Goal: Task Accomplishment & Management: Use online tool/utility

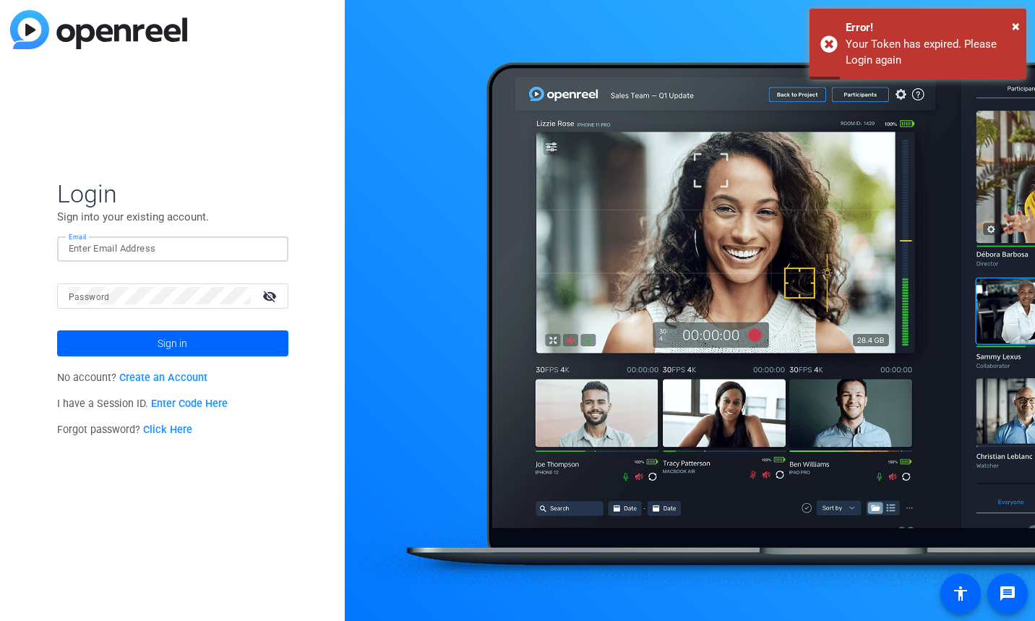
click at [95, 251] on input "Email" at bounding box center [173, 248] width 208 height 17
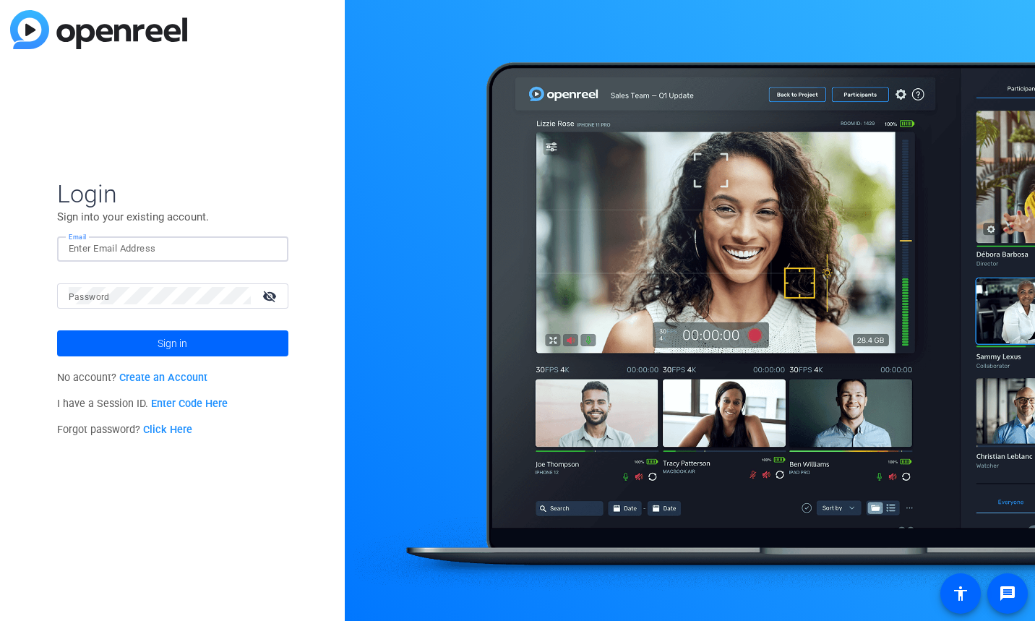
type input "[PERSON_NAME][DOMAIN_NAME][EMAIL_ADDRESS][PERSON_NAME][DOMAIN_NAME]"
click at [165, 340] on span "Sign in" at bounding box center [173, 343] width 30 height 36
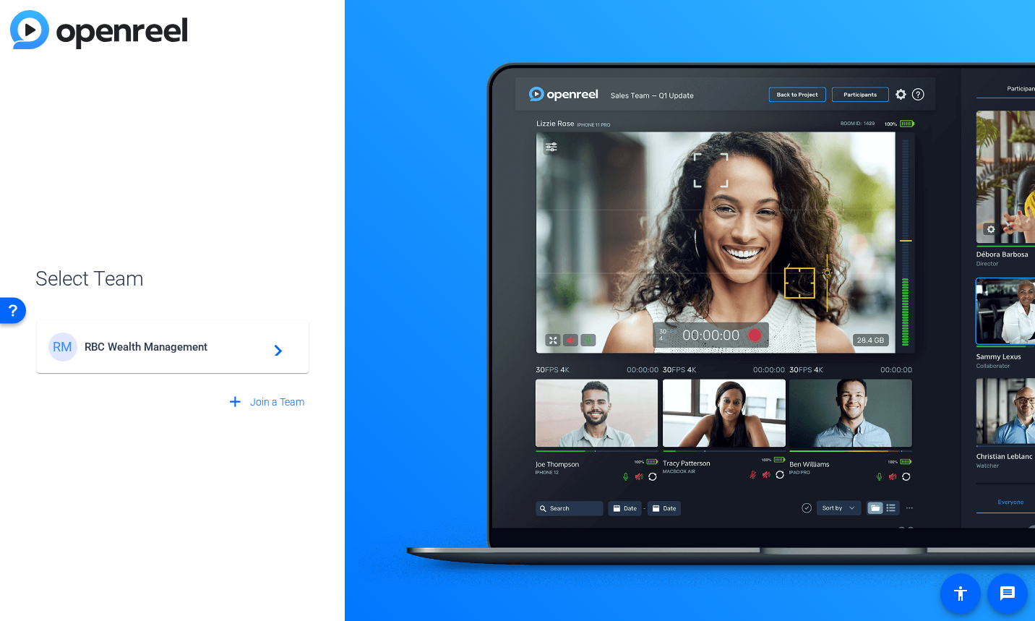
click at [277, 347] on mat-icon "navigate_next" at bounding box center [273, 346] width 17 height 17
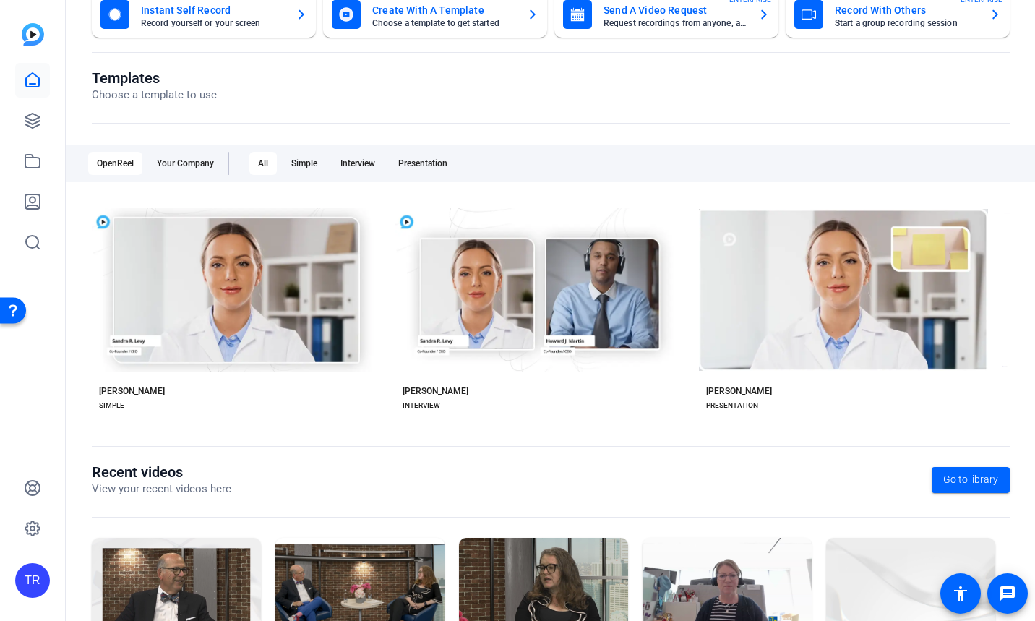
scroll to position [90, 0]
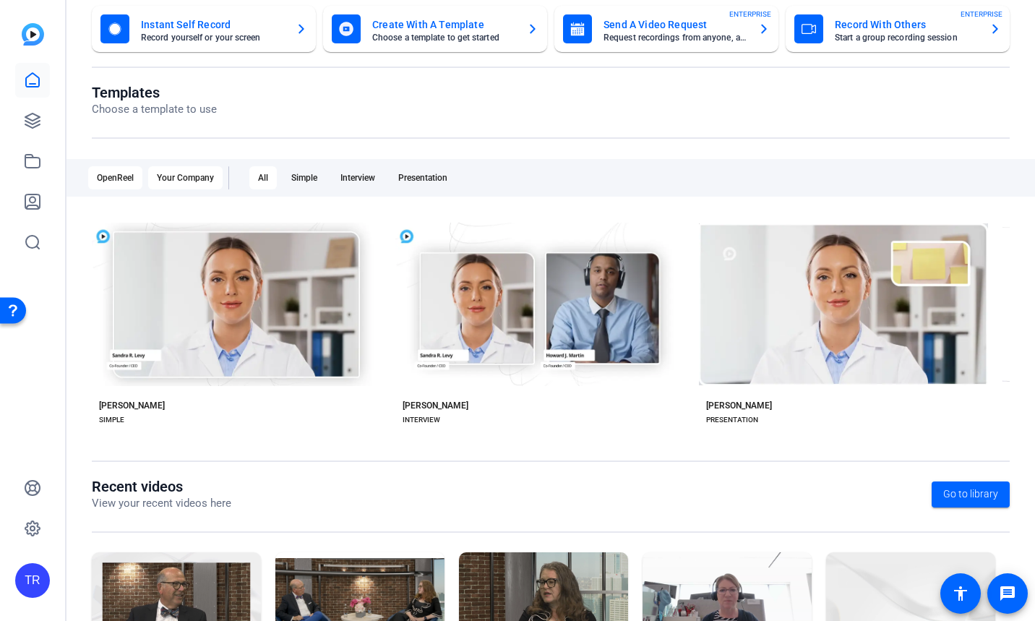
click at [181, 173] on div "Your Company" at bounding box center [185, 177] width 74 height 23
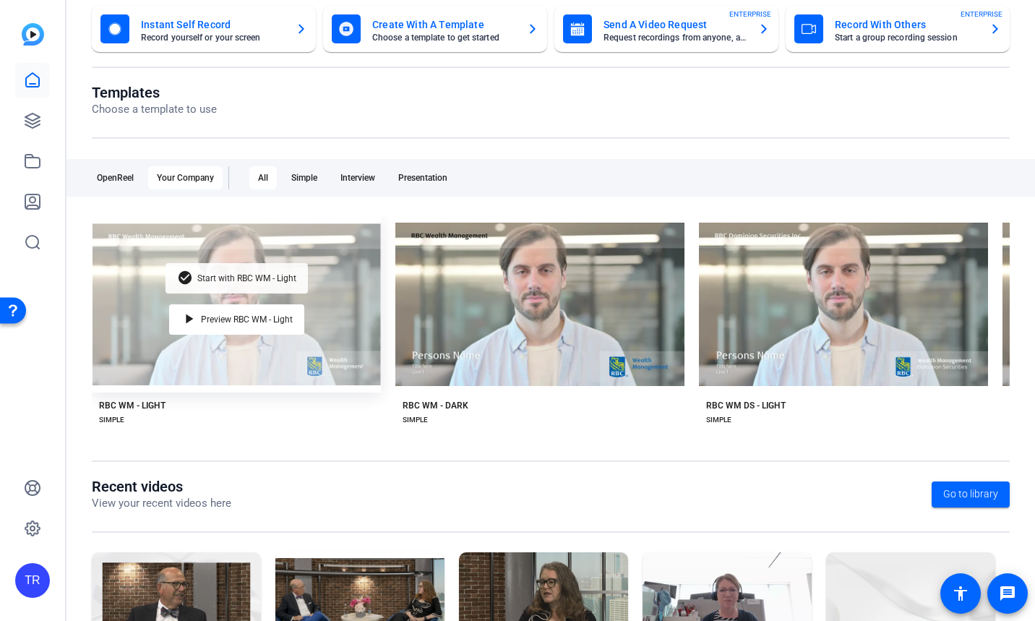
click at [225, 274] on span "Start with RBC WM - Light" at bounding box center [246, 278] width 99 height 9
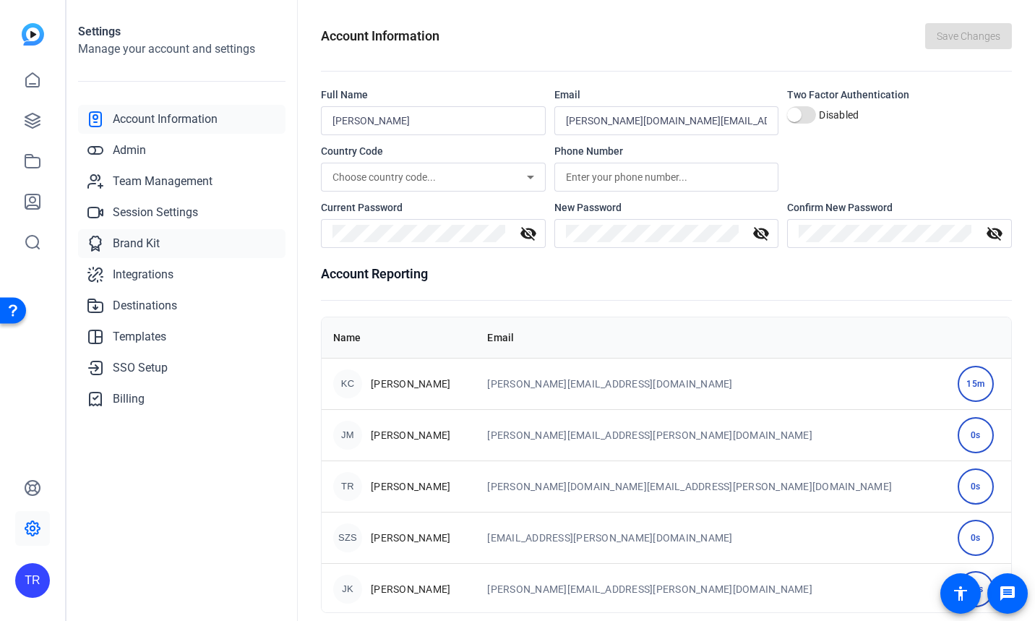
click at [148, 238] on span "Brand Kit" at bounding box center [136, 243] width 47 height 17
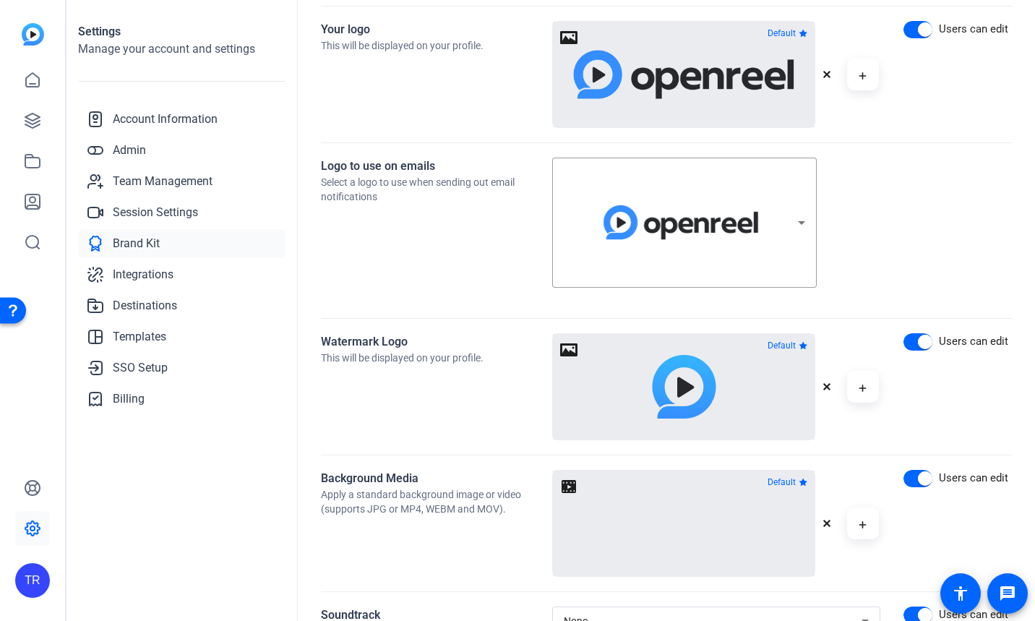
scroll to position [585, 0]
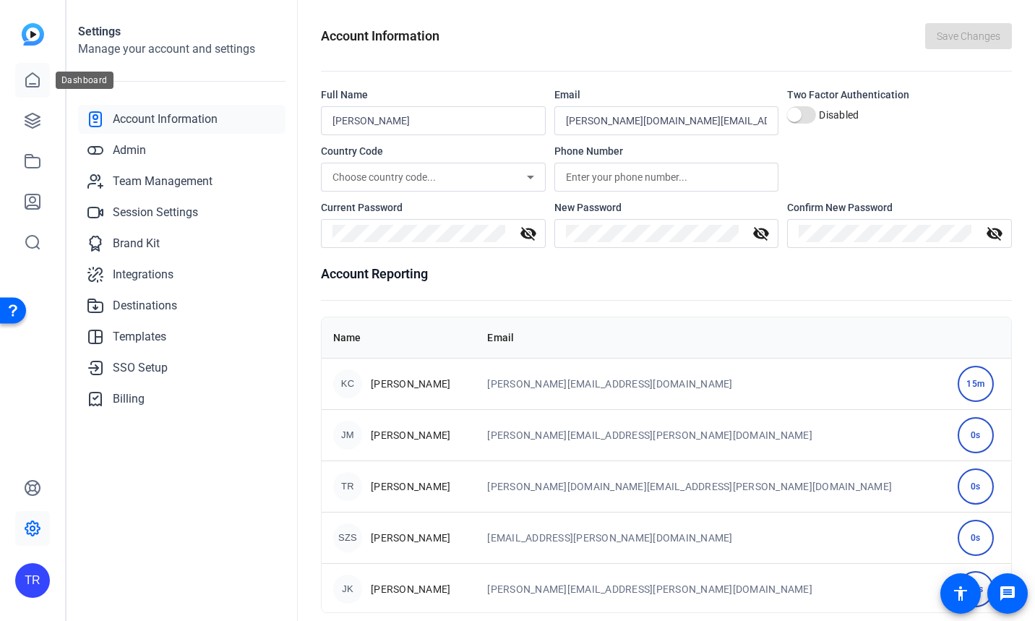
click at [30, 77] on icon at bounding box center [32, 80] width 17 height 17
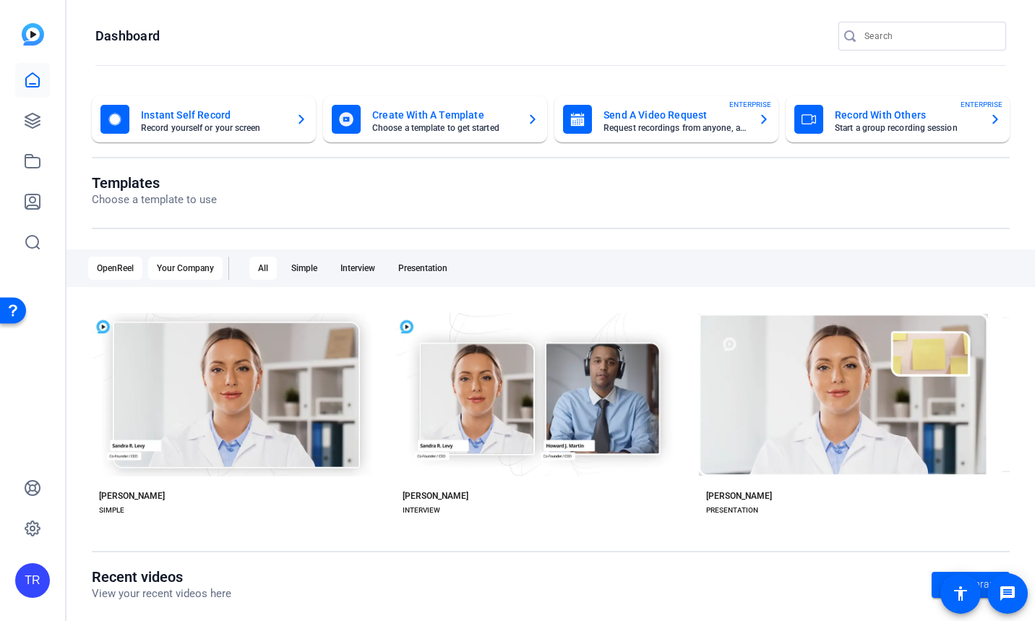
click at [197, 266] on div "Your Company" at bounding box center [185, 268] width 74 height 23
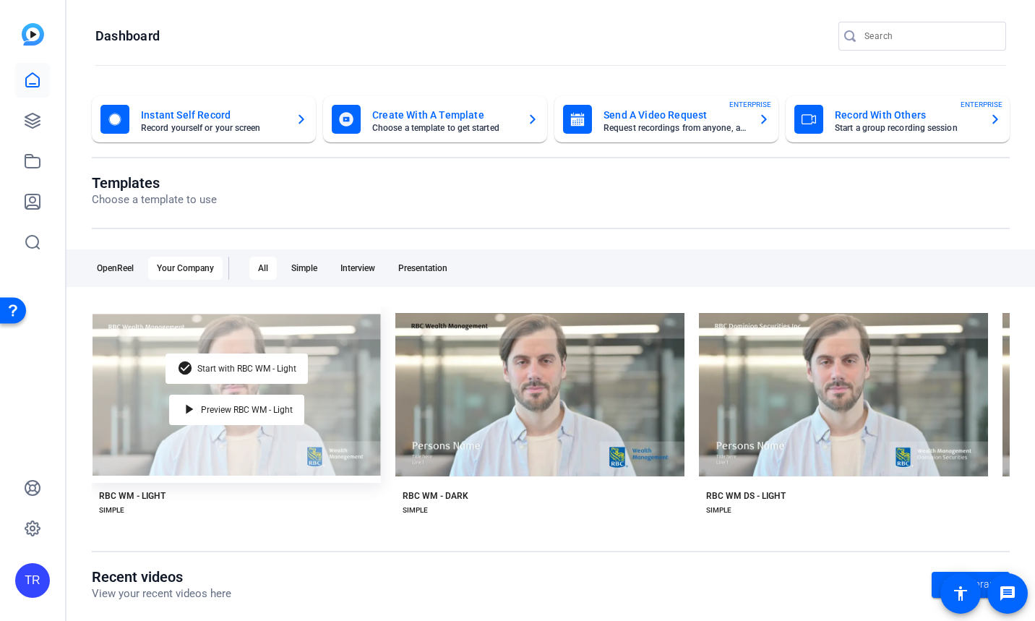
click at [240, 454] on div "check_circle Start with RBC WM - Light play_arrow Preview RBC WM - Light" at bounding box center [236, 394] width 289 height 176
click at [122, 419] on div "check_circle Start with RBC WM - Light play_arrow Preview RBC WM - Light" at bounding box center [236, 394] width 289 height 176
click at [235, 367] on span "Start with RBC WM - Light" at bounding box center [246, 368] width 99 height 9
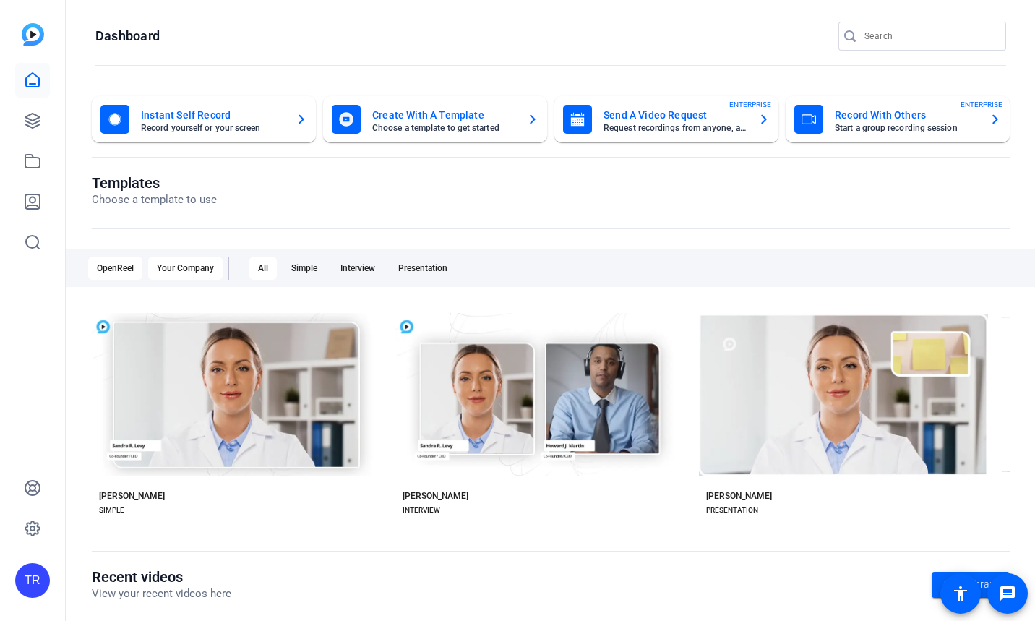
click at [172, 266] on div "Your Company" at bounding box center [185, 268] width 74 height 23
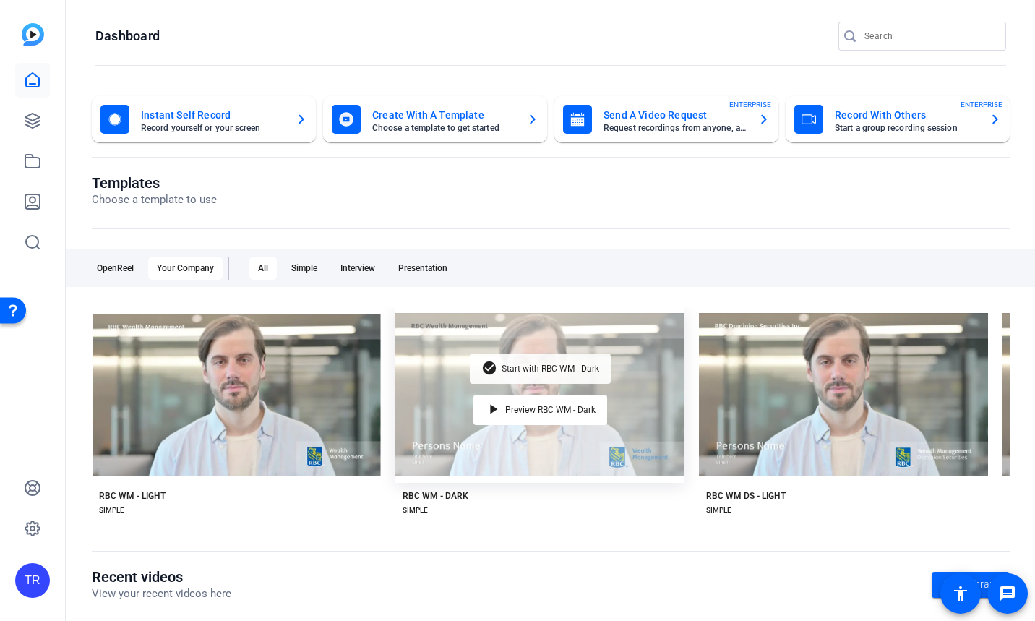
click at [517, 364] on span "Start with RBC WM - Dark" at bounding box center [551, 368] width 98 height 9
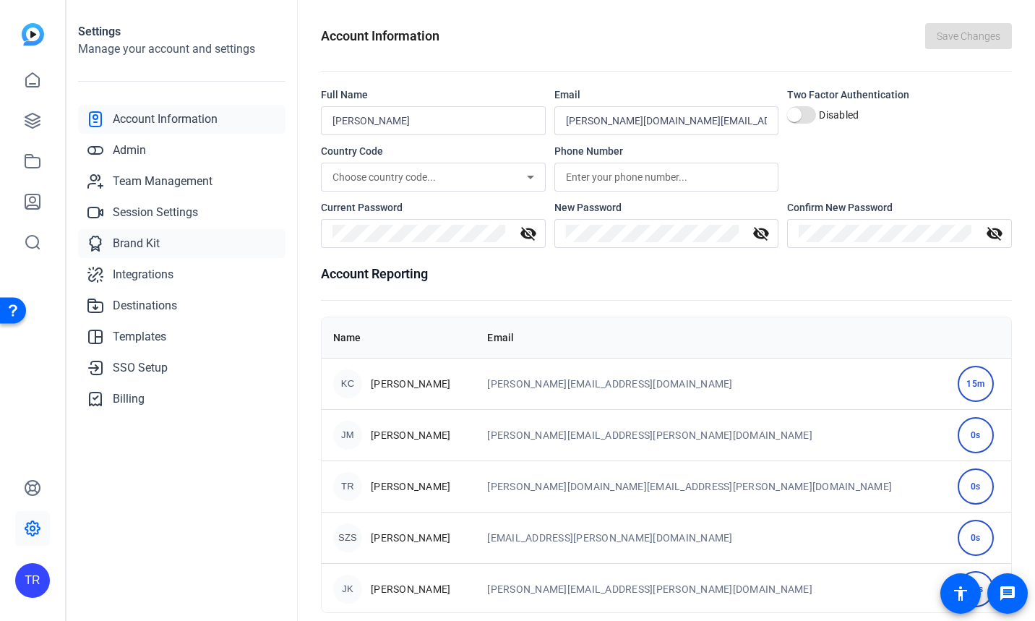
click at [132, 244] on span "Brand Kit" at bounding box center [136, 243] width 47 height 17
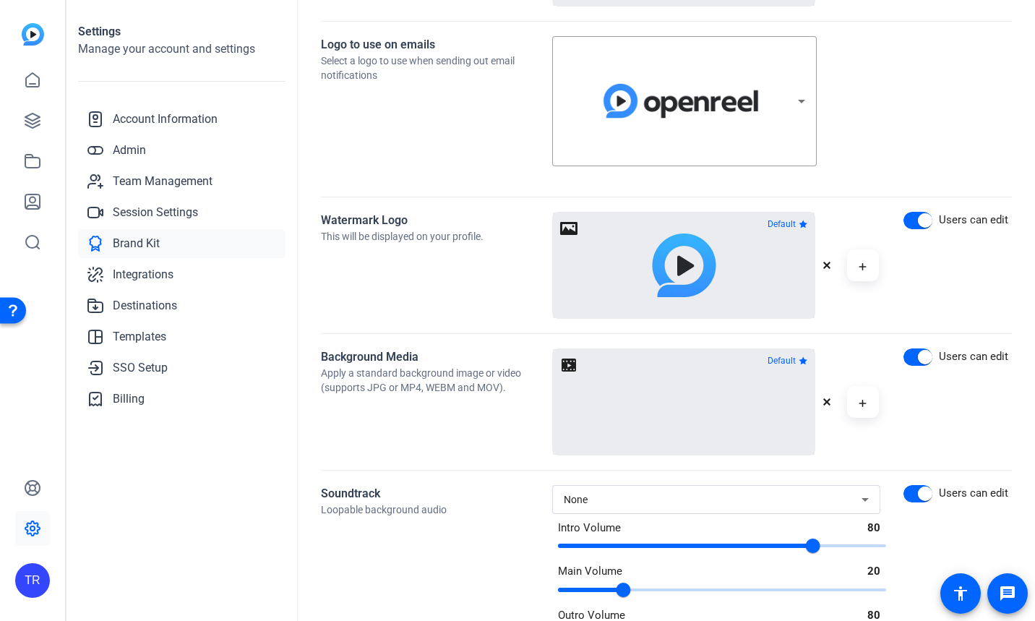
scroll to position [585, 0]
